Goal: Communication & Community: Ask a question

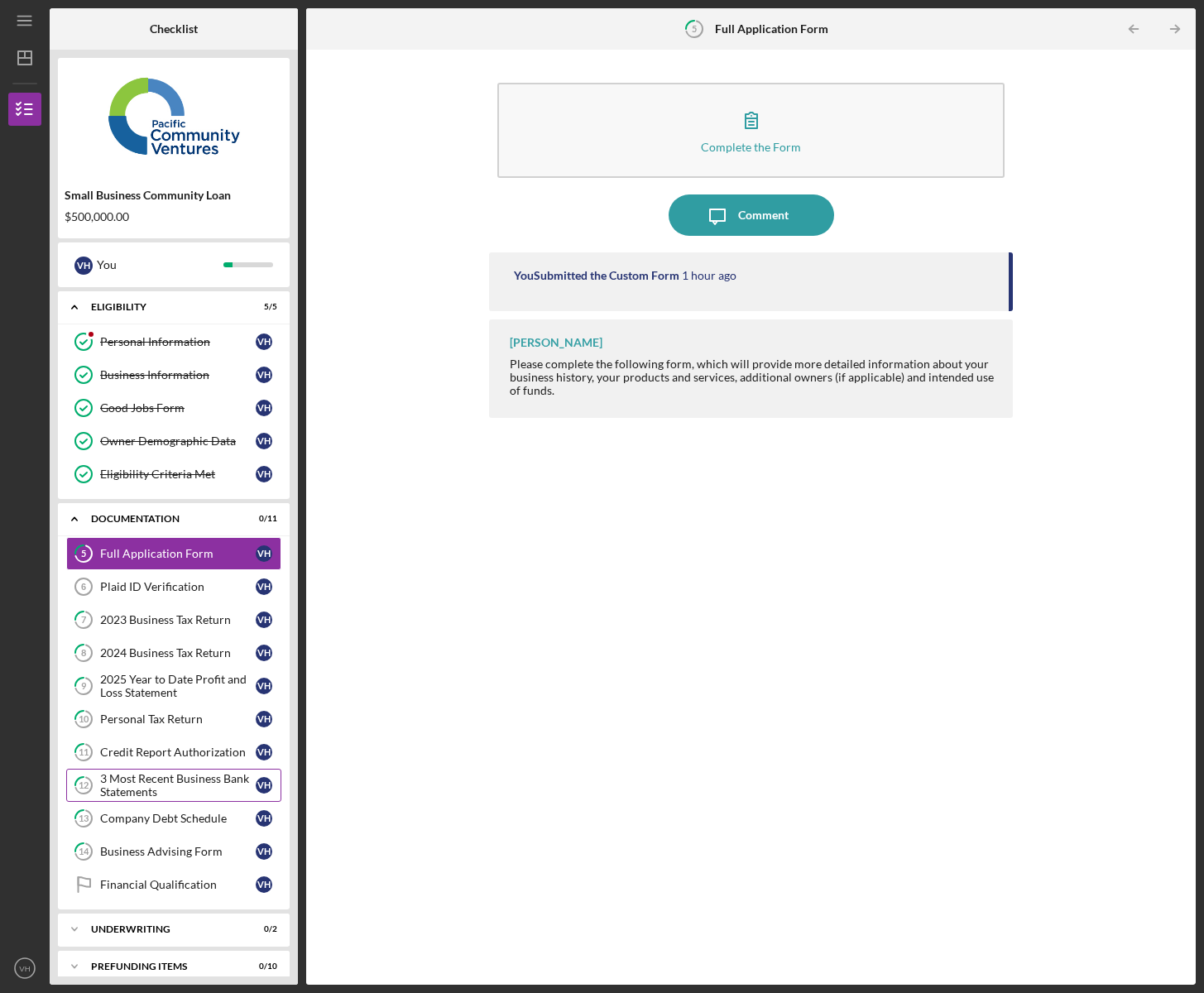
scroll to position [16, 0]
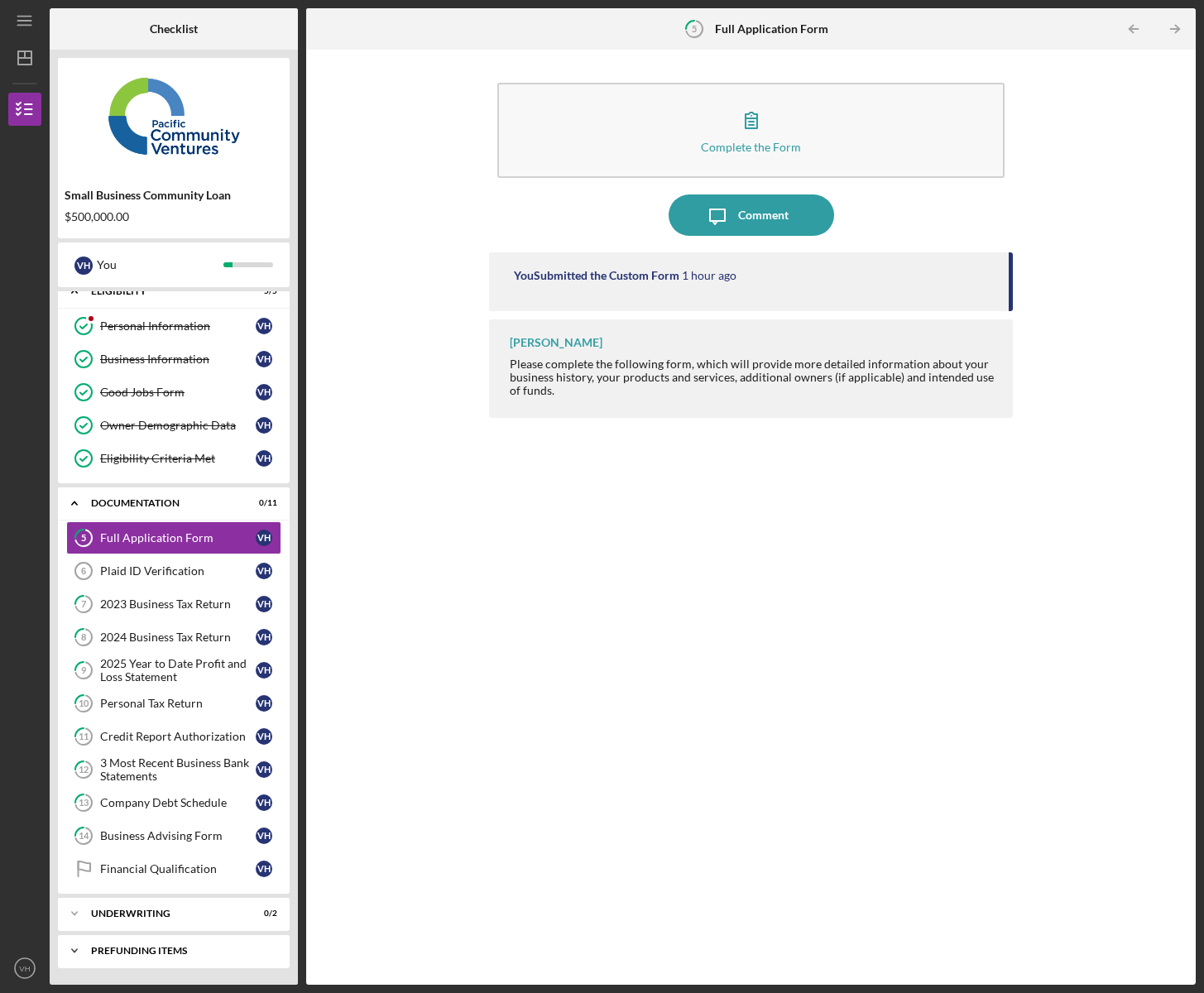
click at [132, 956] on div "Icon/Expander Prefunding Items 0 / 10" at bounding box center [174, 951] width 232 height 33
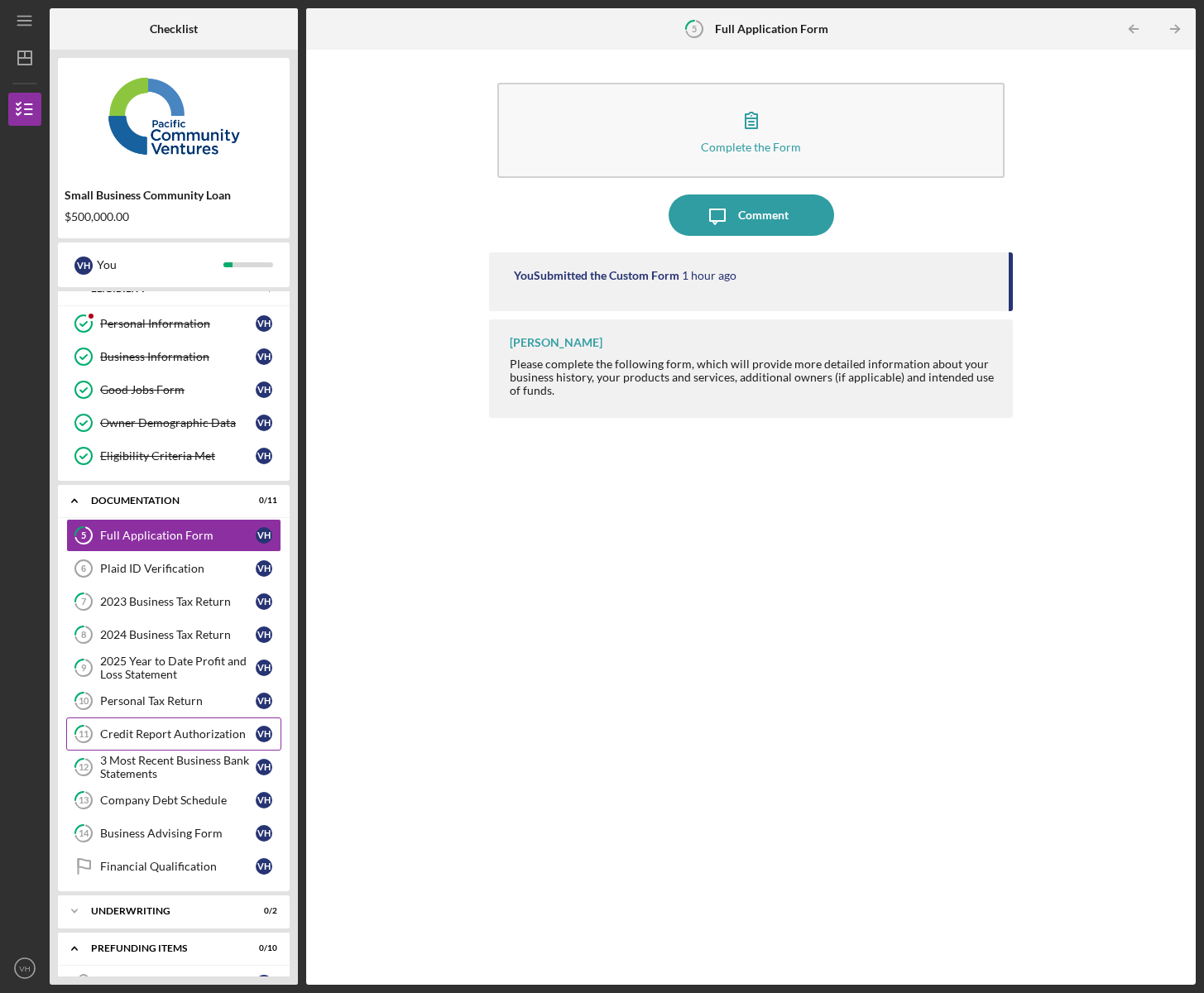
scroll to position [0, 0]
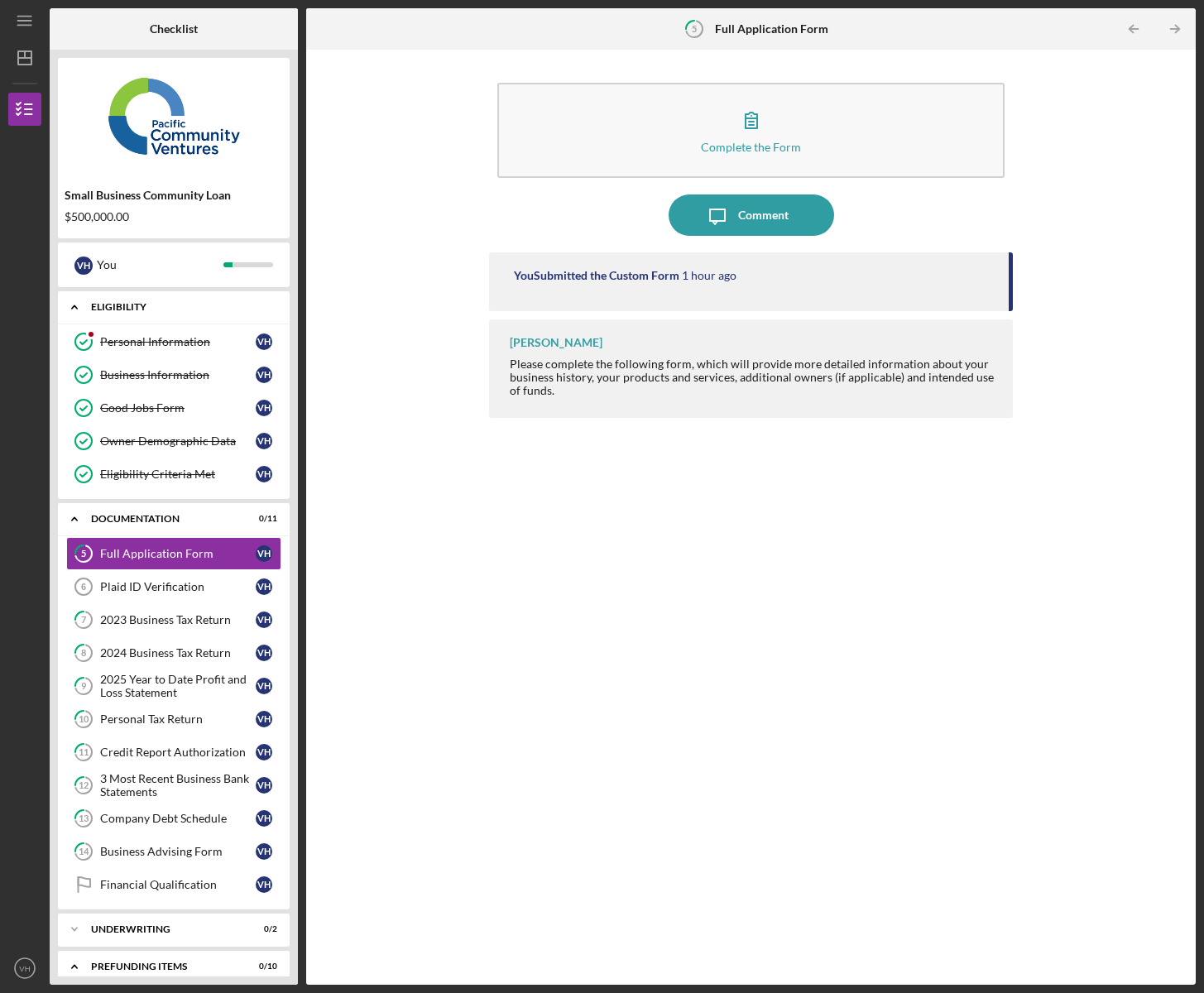
click at [125, 307] on div "Eligibility" at bounding box center [180, 307] width 178 height 10
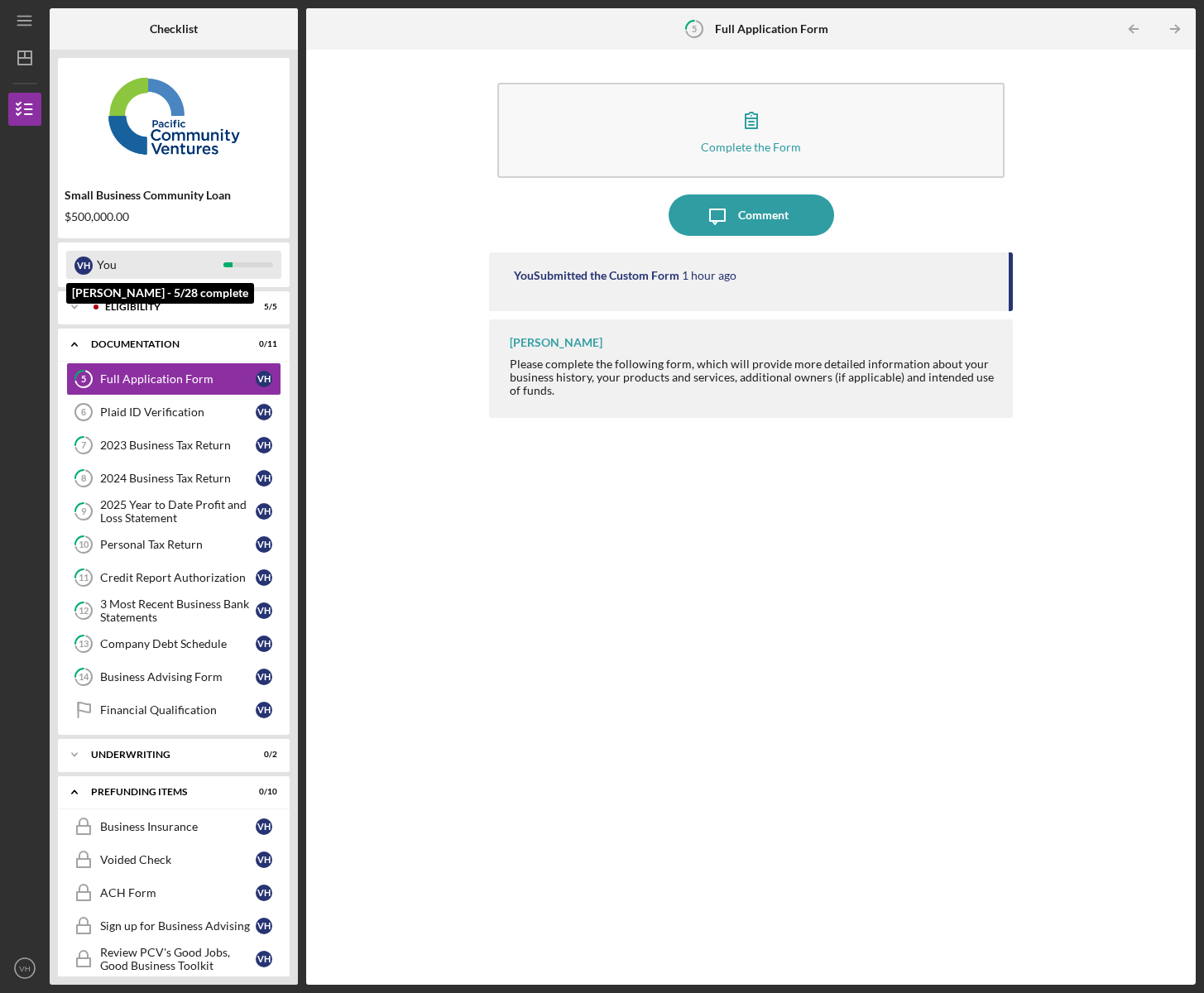
click at [134, 271] on div "You" at bounding box center [159, 264] width 126 height 29
click at [80, 308] on icon "Icon/Expander" at bounding box center [75, 307] width 33 height 33
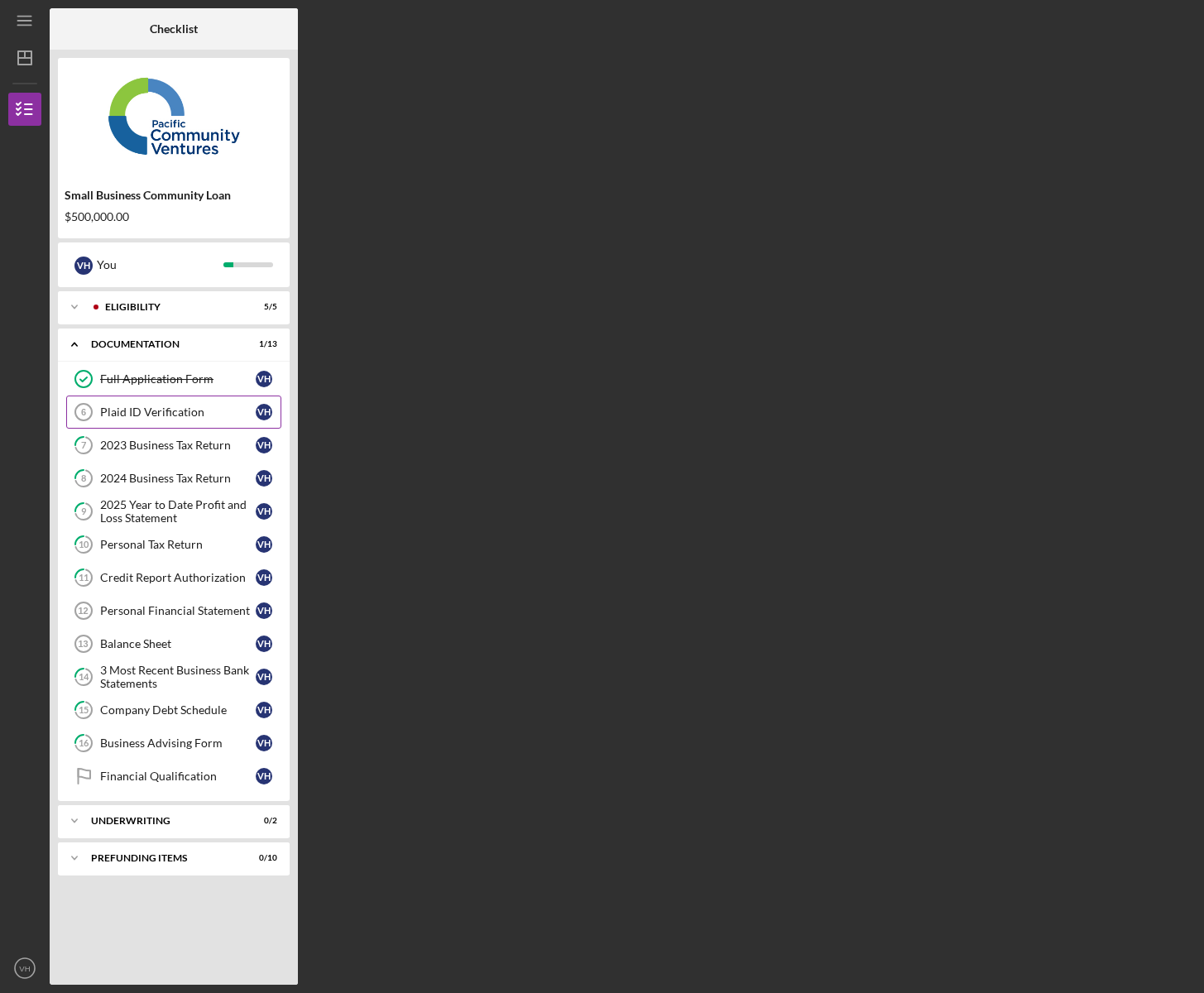
click at [153, 415] on div "Plaid ID Verification" at bounding box center [178, 412] width 156 height 13
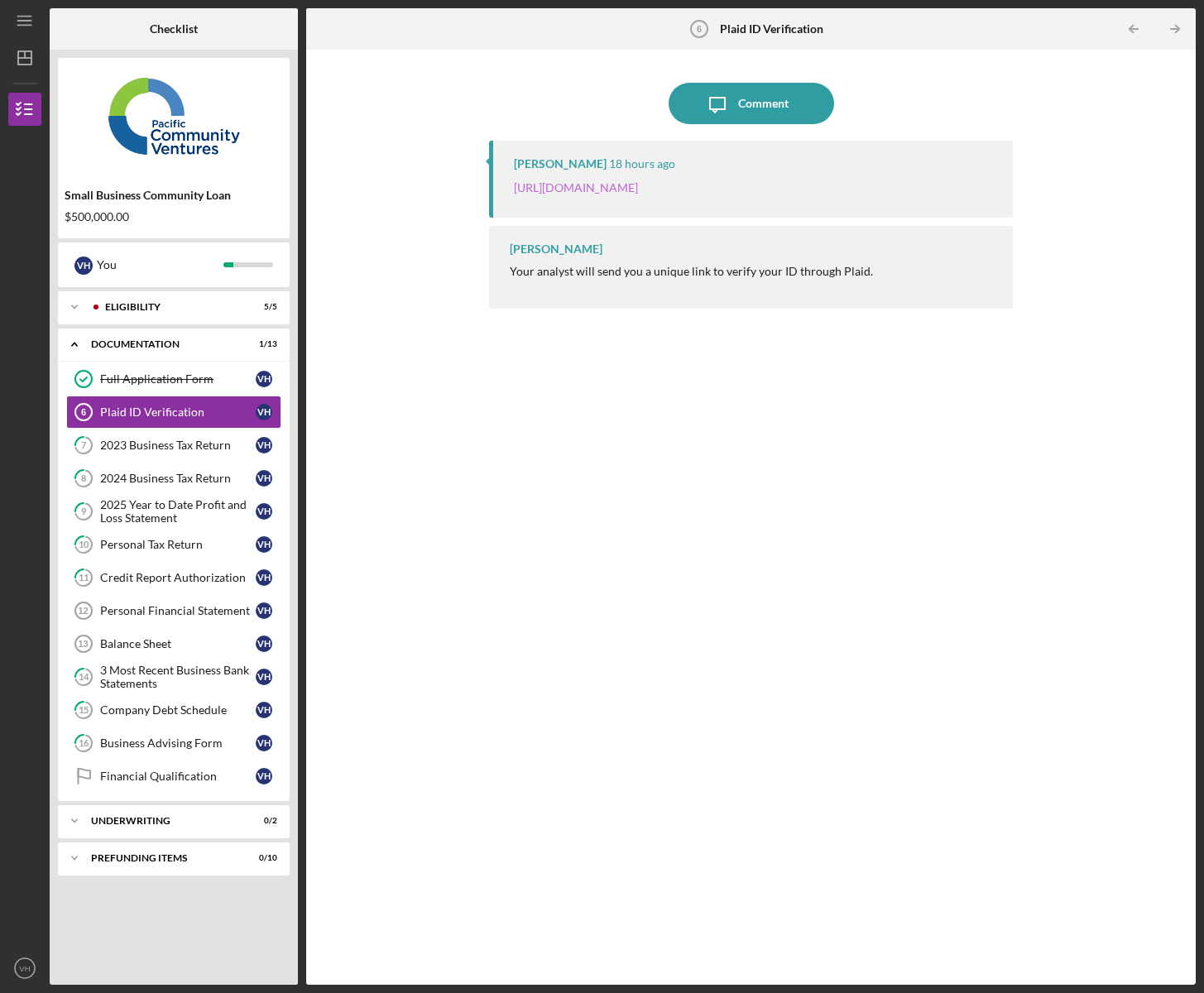
click at [638, 194] on link "https://verify.plaid.com/verify/idv_c56fjtmPJF8ZwR?key=0598f5e0ab134b8558011844…" at bounding box center [576, 187] width 124 height 14
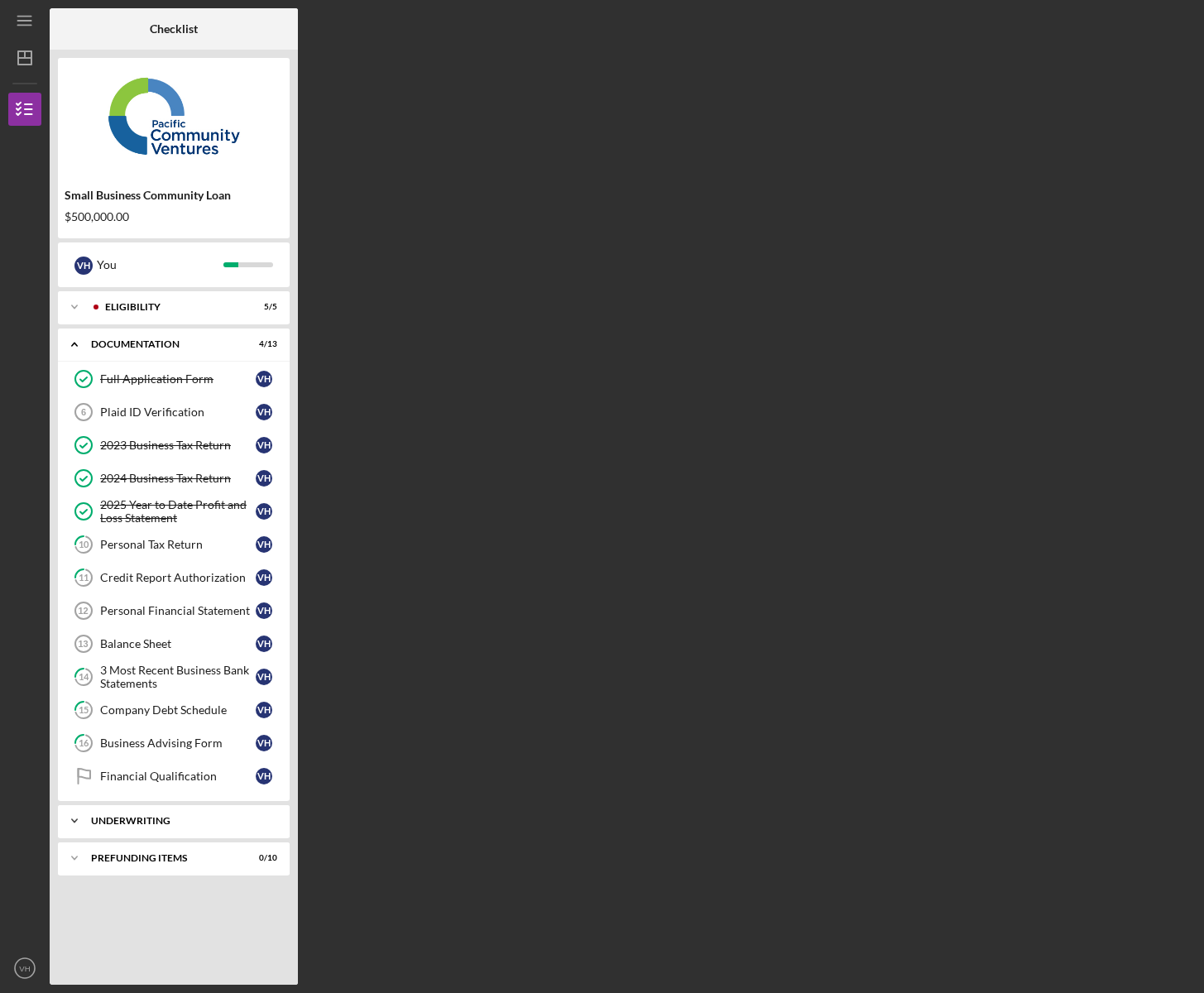
click at [157, 826] on div "Icon/Expander Underwriting 0 / 2" at bounding box center [174, 821] width 232 height 33
click at [121, 643] on div "Balance Sheet" at bounding box center [178, 644] width 156 height 13
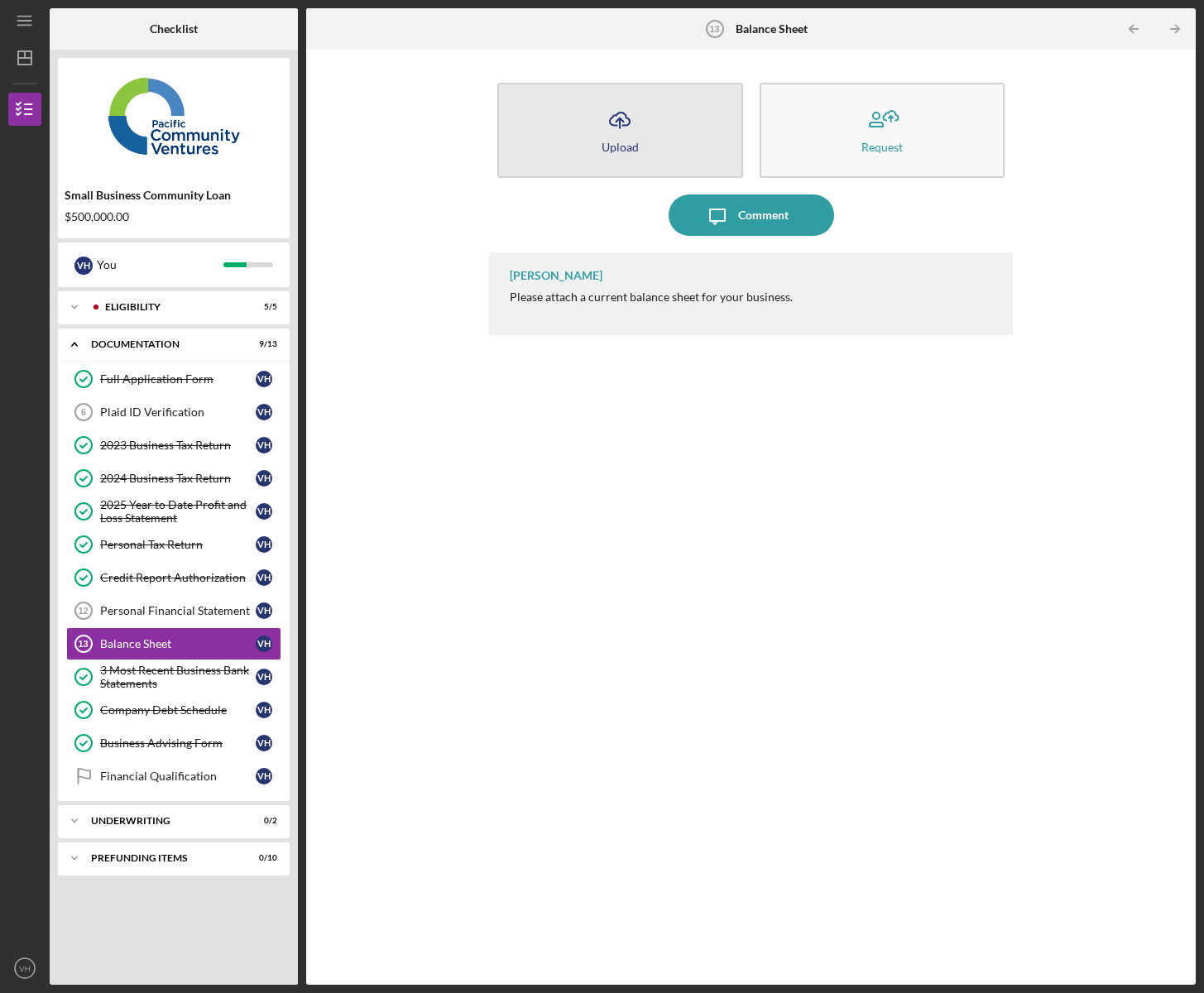
click at [621, 143] on div "Upload" at bounding box center [620, 146] width 37 height 12
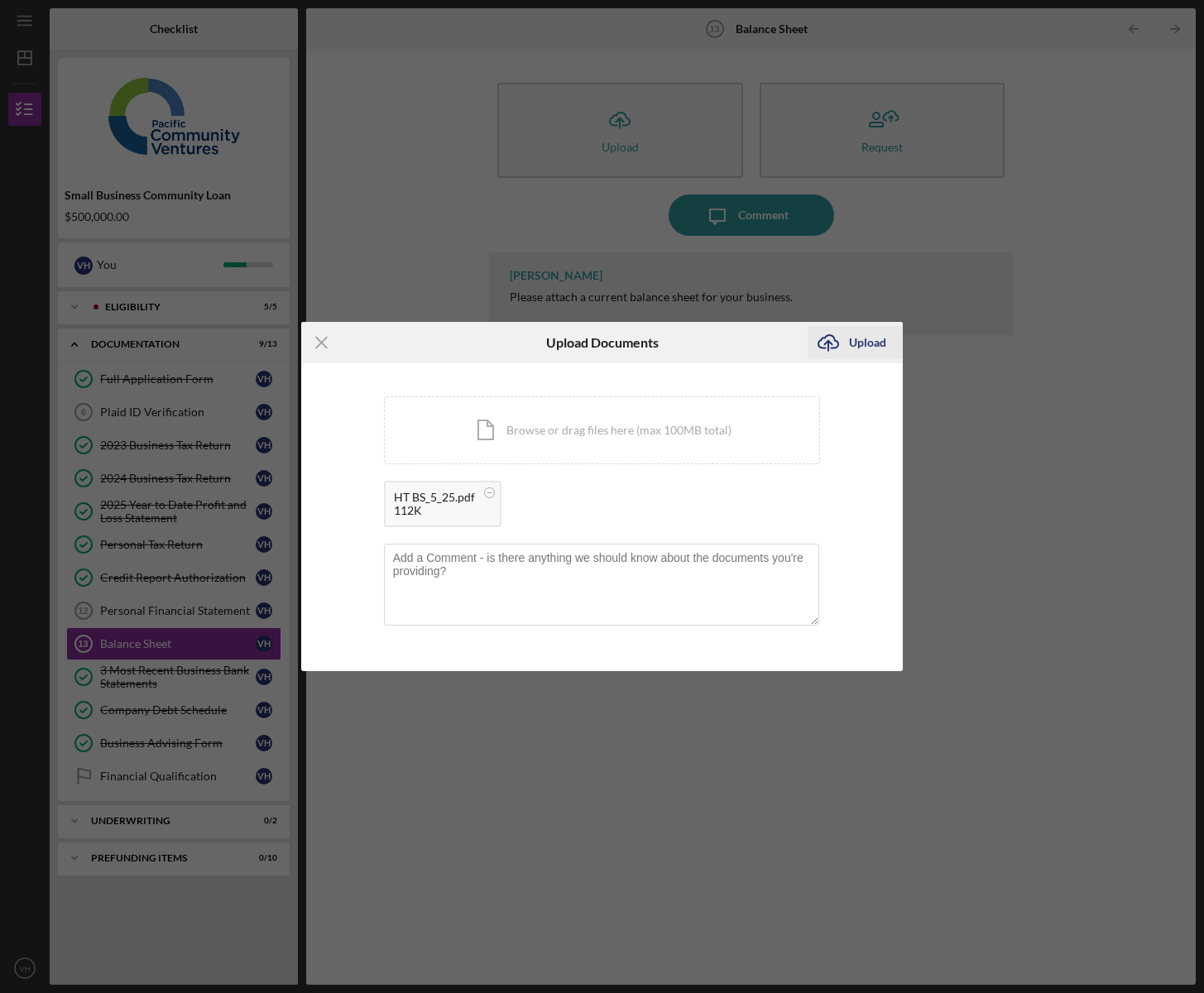
click at [861, 343] on div "Upload" at bounding box center [868, 343] width 37 height 33
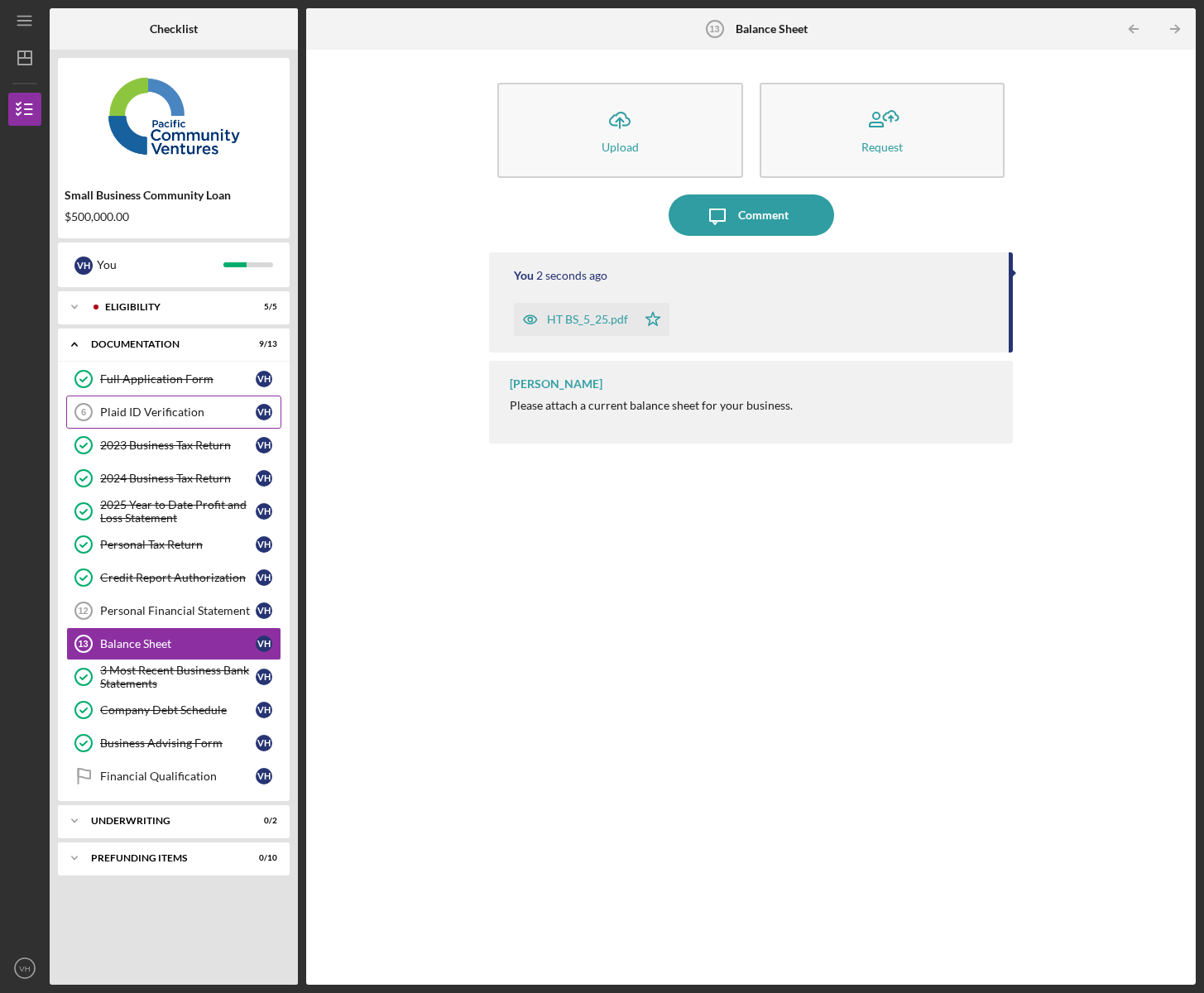
click at [159, 419] on link "Plaid ID Verification 6 Plaid ID Verification V H" at bounding box center [174, 412] width 216 height 33
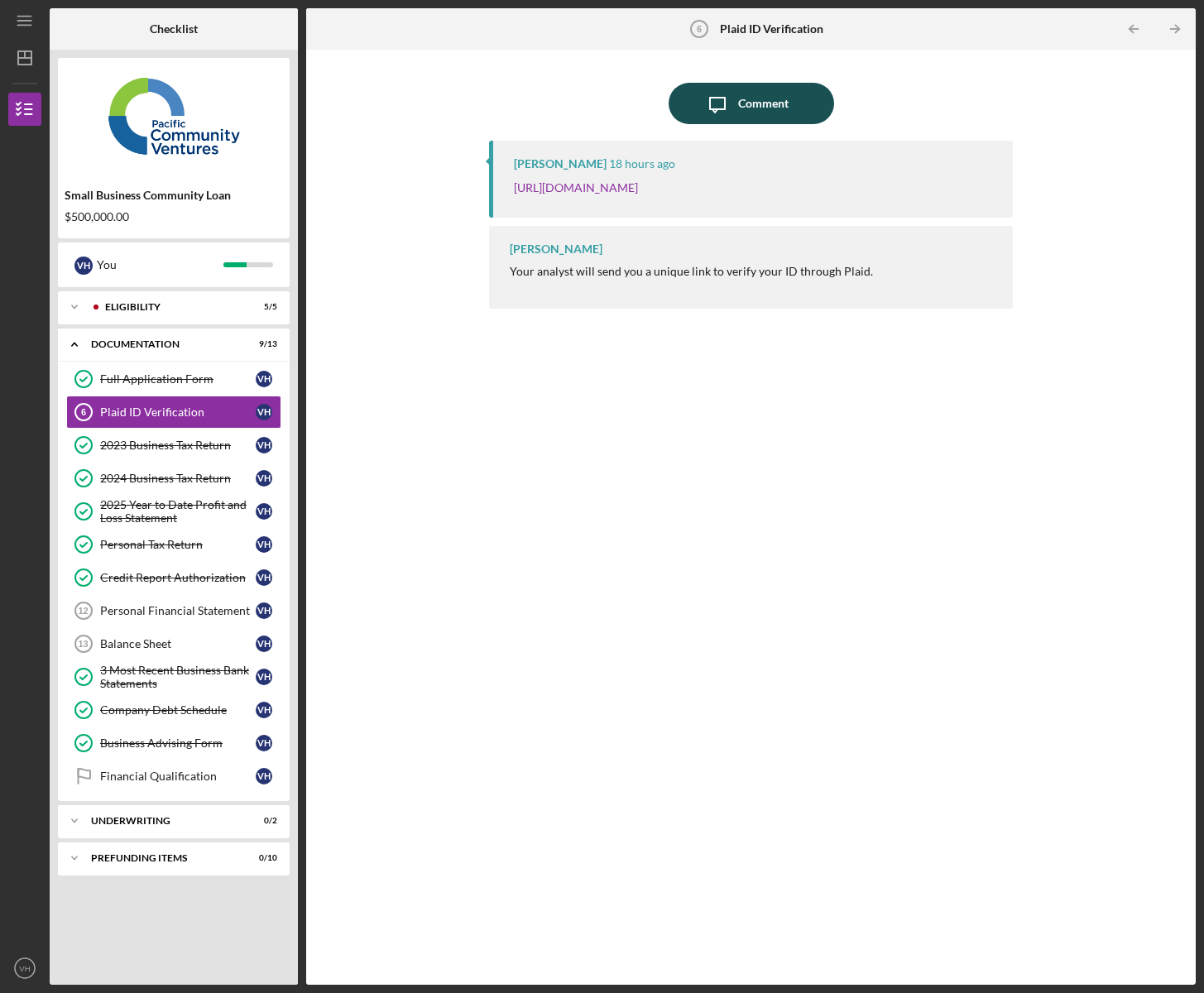
click at [754, 111] on div "Comment" at bounding box center [763, 103] width 51 height 41
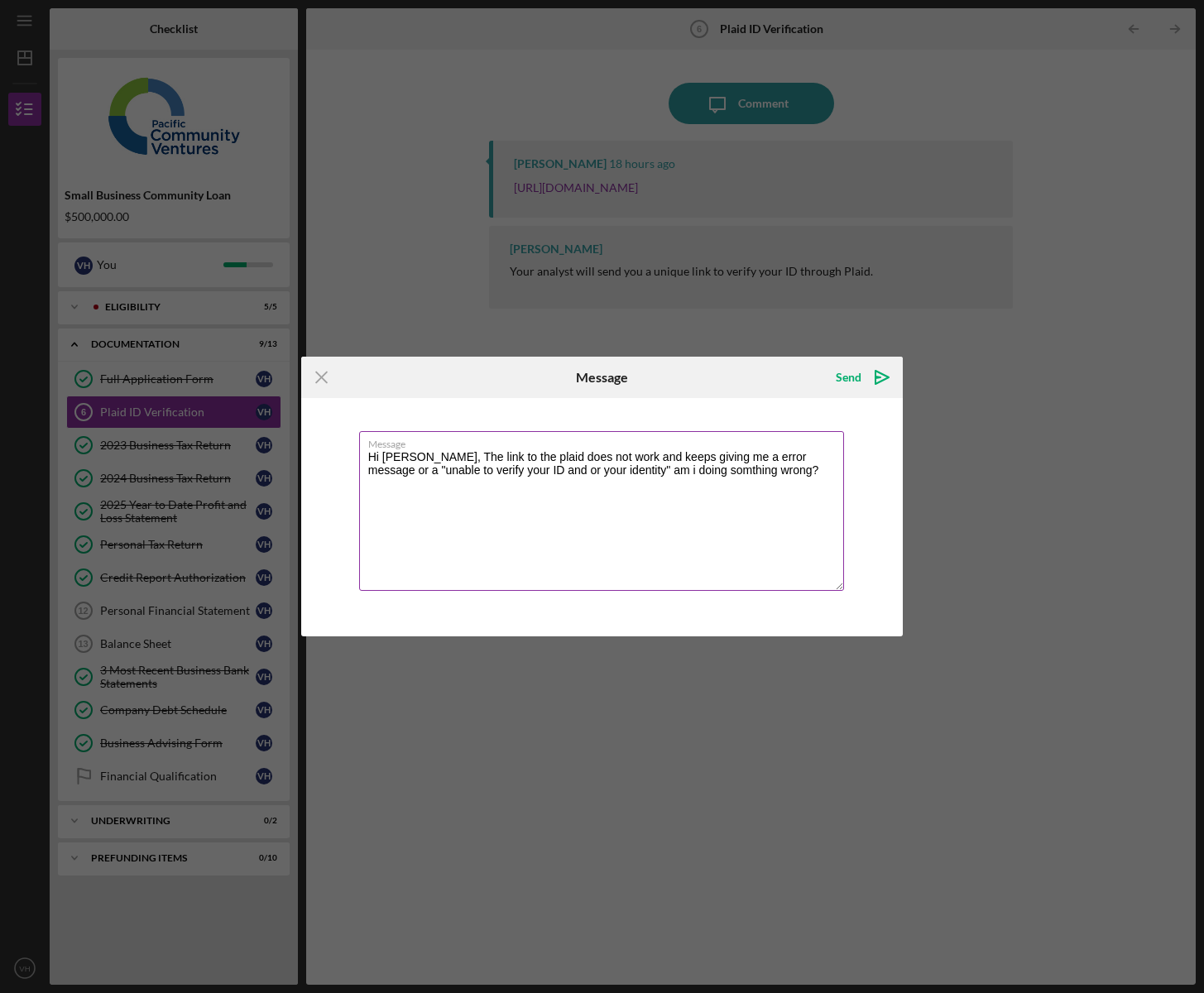
click at [688, 461] on textarea "Hi [PERSON_NAME], The link to the plaid does not work and keeps giving me a err…" at bounding box center [602, 510] width 485 height 159
click at [688, 470] on textarea "Hi [PERSON_NAME], The link to the plaid does not work and keeps giving me a err…" at bounding box center [602, 510] width 485 height 159
click at [769, 479] on textarea "Hi [PERSON_NAME], The link to the plaid does not work and keeps giving me a err…" at bounding box center [602, 510] width 485 height 159
type textarea "Hi [PERSON_NAME], The link to the plaid does not work and keeps giving me a err…"
click at [837, 378] on div "Send" at bounding box center [848, 378] width 26 height 33
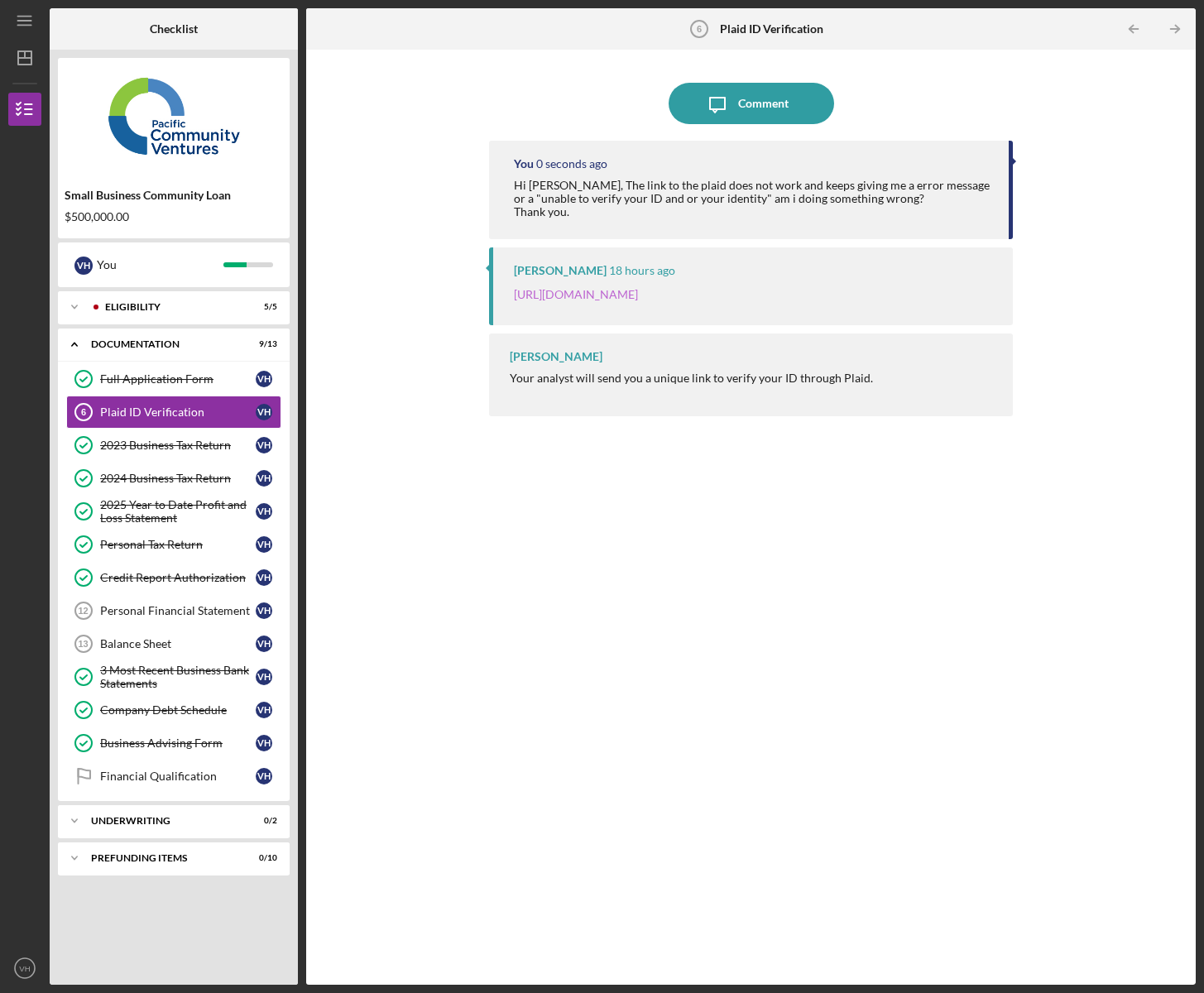
click at [638, 299] on link "[URL][DOMAIN_NAME]" at bounding box center [576, 294] width 124 height 14
click at [150, 818] on div "Underwriting" at bounding box center [180, 821] width 178 height 10
